Goal: Check status: Check status

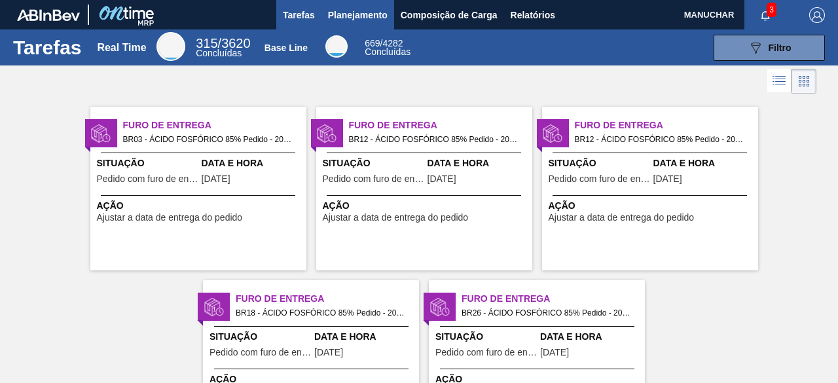
click at [348, 18] on span "Planejamento" at bounding box center [358, 15] width 60 height 16
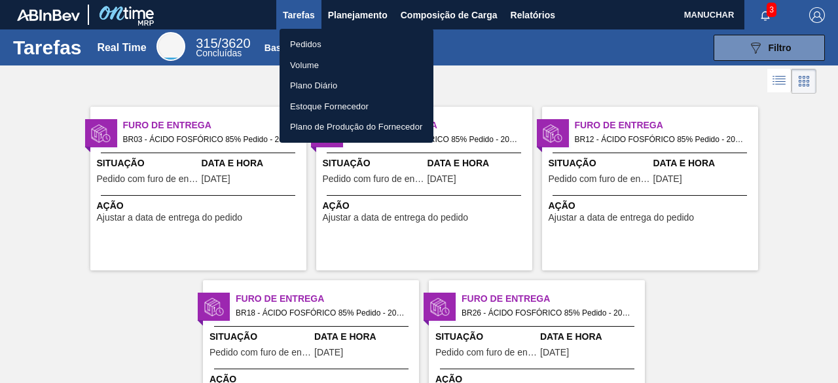
click at [312, 48] on li "Pedidos" at bounding box center [357, 44] width 154 height 21
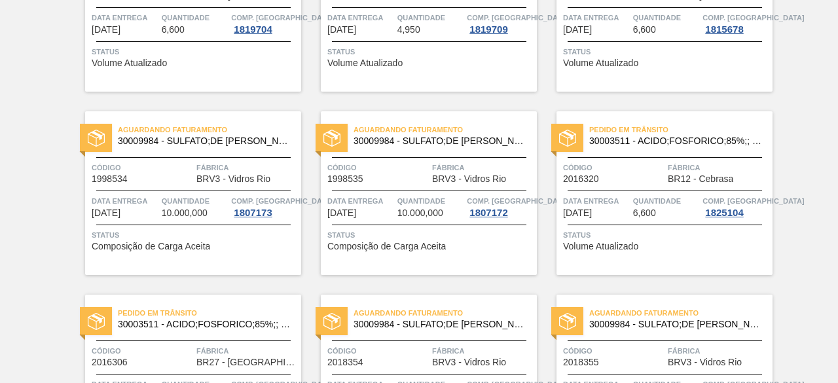
scroll to position [393, 0]
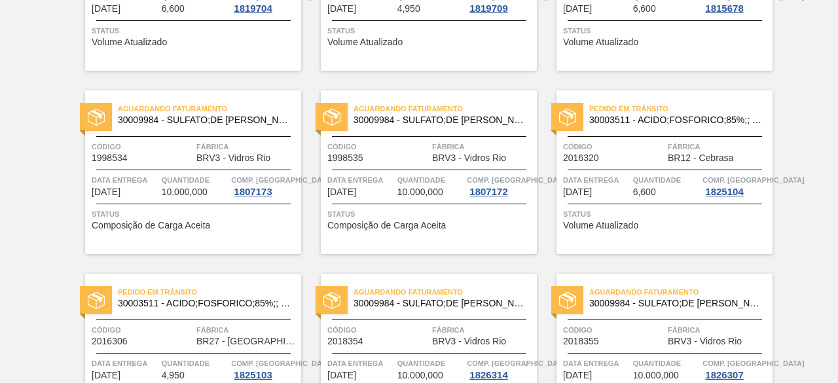
click at [701, 222] on div "Status Volume Atualizado" at bounding box center [666, 218] width 206 height 21
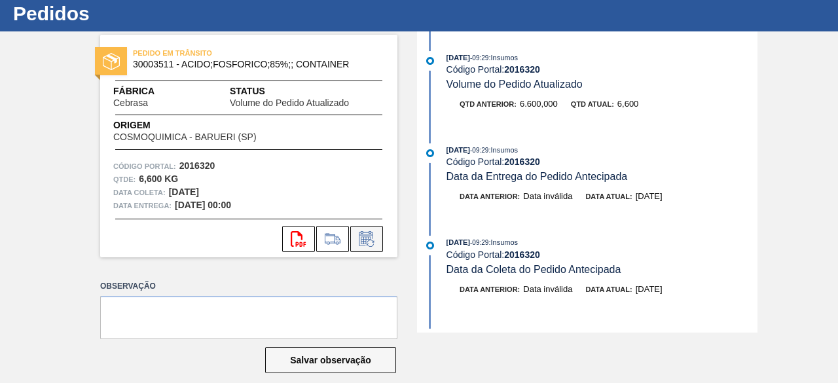
scroll to position [48, 0]
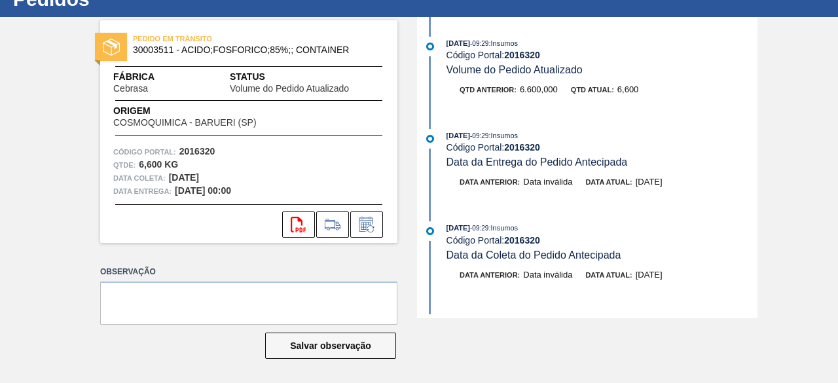
click at [307, 137] on div "PEDIDO [PERSON_NAME] 30003511 - ACIDO;FOSFORICO;85%;; CONTAINER Fábrica Cebrasa…" at bounding box center [248, 131] width 297 height 223
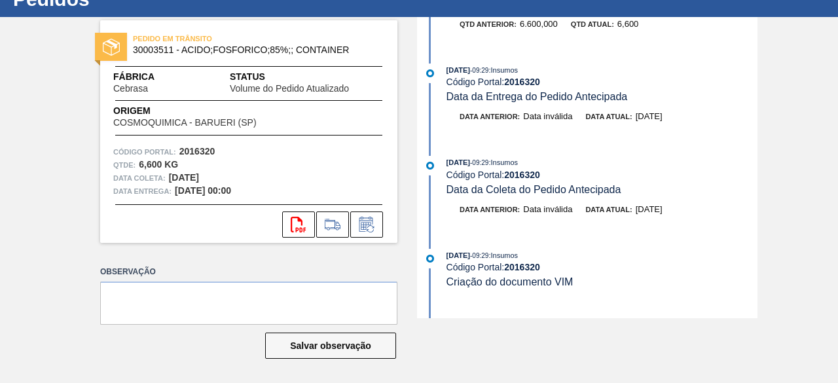
scroll to position [0, 0]
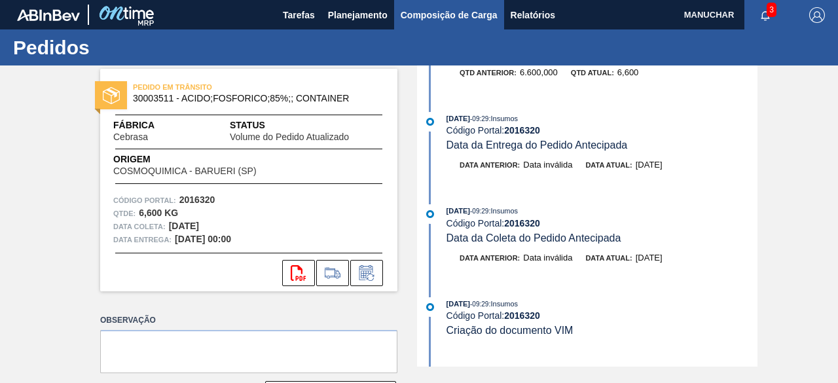
click at [423, 10] on span "Composição de Carga" at bounding box center [449, 15] width 97 height 16
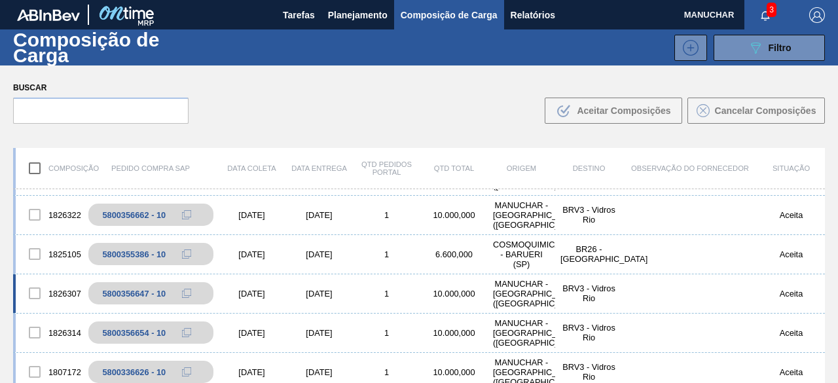
scroll to position [327, 0]
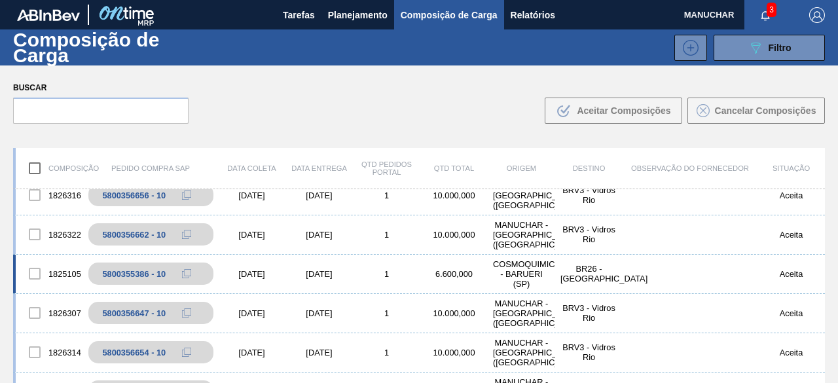
click at [290, 274] on div "[DATE]" at bounding box center [319, 274] width 67 height 10
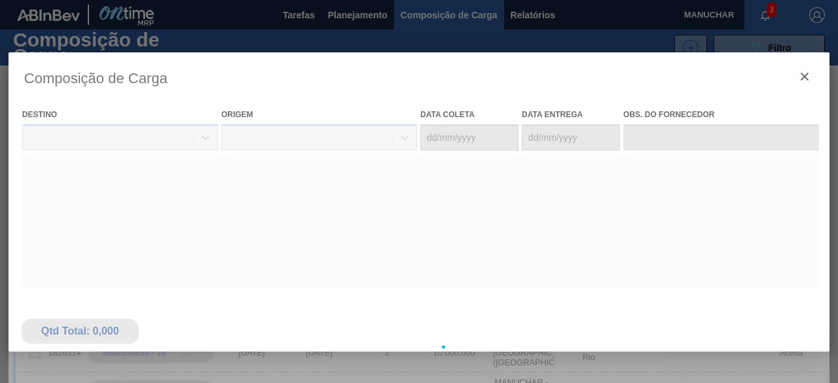
type coleta "[DATE]"
type entrega "[DATE]"
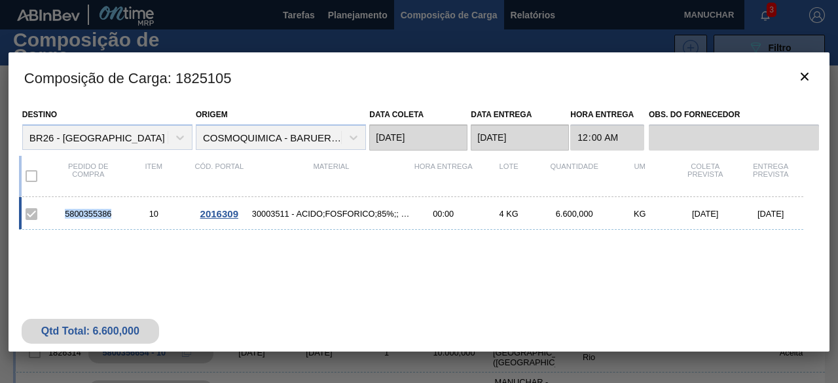
drag, startPoint x: 113, startPoint y: 210, endPoint x: 52, endPoint y: 211, distance: 60.3
click at [52, 211] on div "5800355386 10 2016309 30003511 - ACIDO;FOSFORICO;85%;; CONTAINER 00:00 4 KG 6.6…" at bounding box center [411, 213] width 785 height 33
copy div "5800355386"
